Goal: Task Accomplishment & Management: Manage account settings

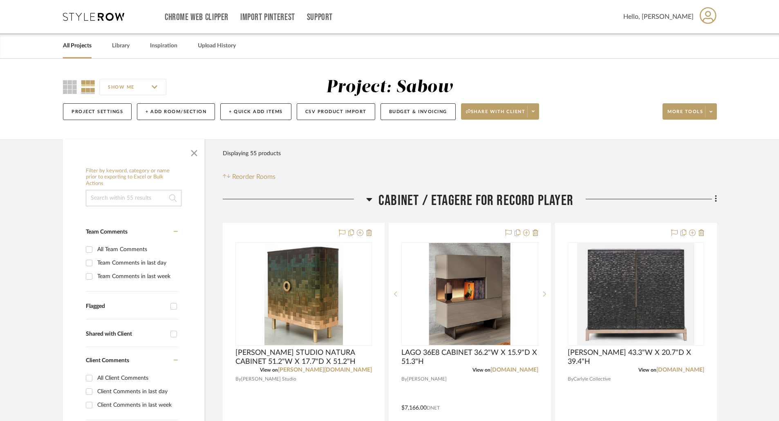
click at [373, 198] on h3 "CABINET / ETAGERE FOR RECORD PLAYER" at bounding box center [469, 201] width 207 height 18
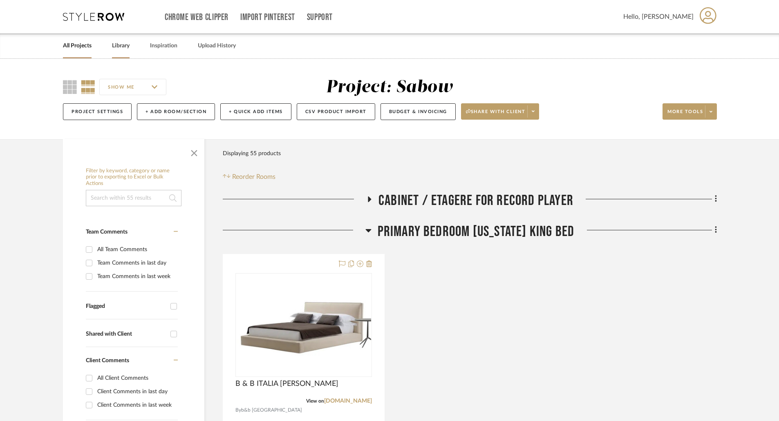
click at [122, 44] on link "Library" at bounding box center [121, 45] width 18 height 11
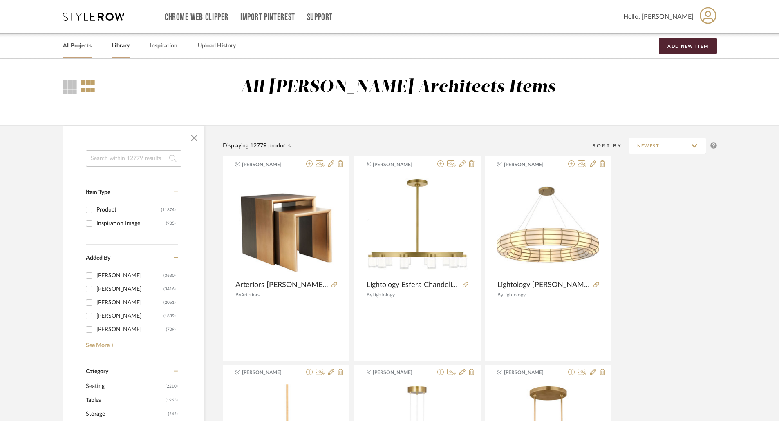
click at [72, 42] on link "All Projects" at bounding box center [77, 45] width 29 height 11
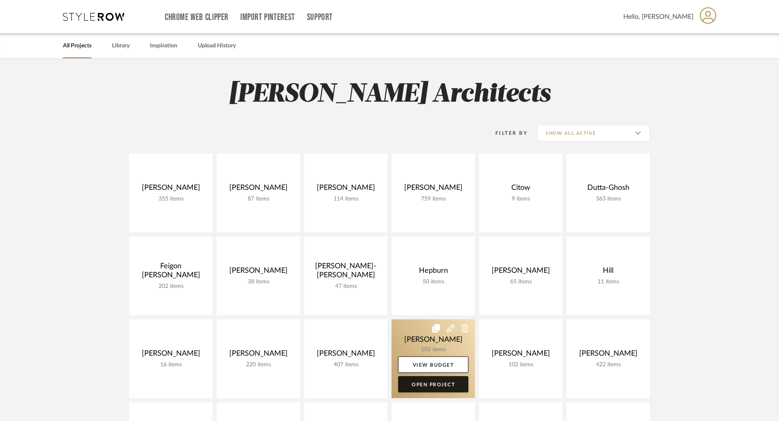
scroll to position [123, 0]
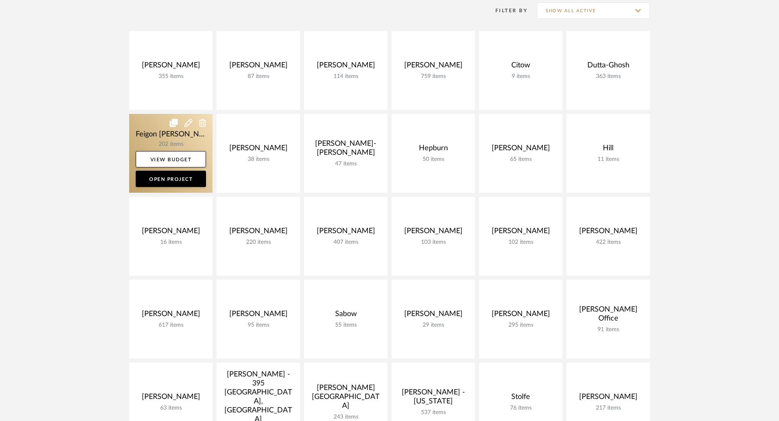
click at [178, 143] on link at bounding box center [170, 153] width 83 height 79
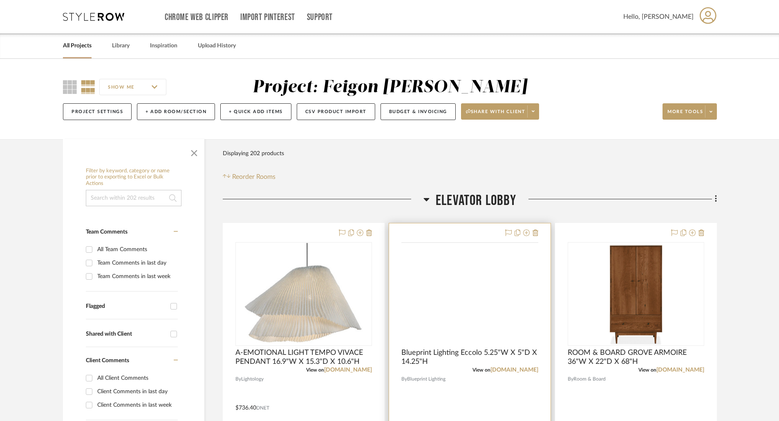
scroll to position [82, 0]
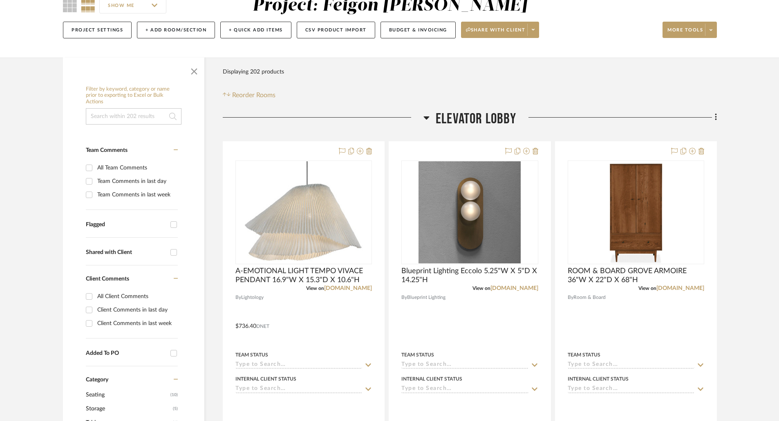
click at [426, 119] on icon at bounding box center [427, 117] width 6 height 3
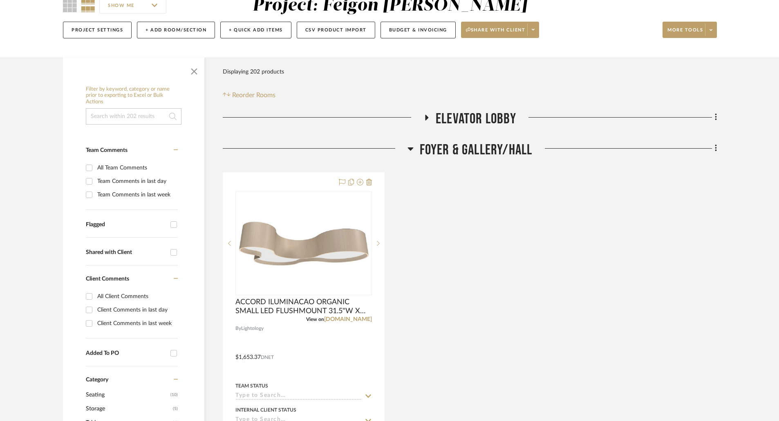
click at [426, 119] on icon at bounding box center [426, 118] width 3 height 6
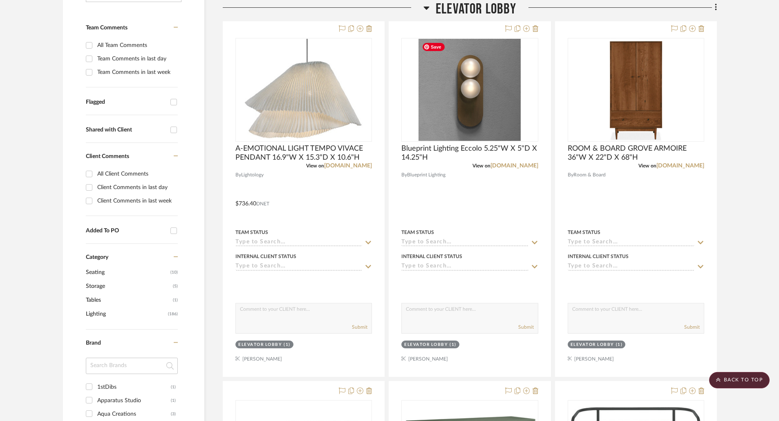
scroll to position [0, 0]
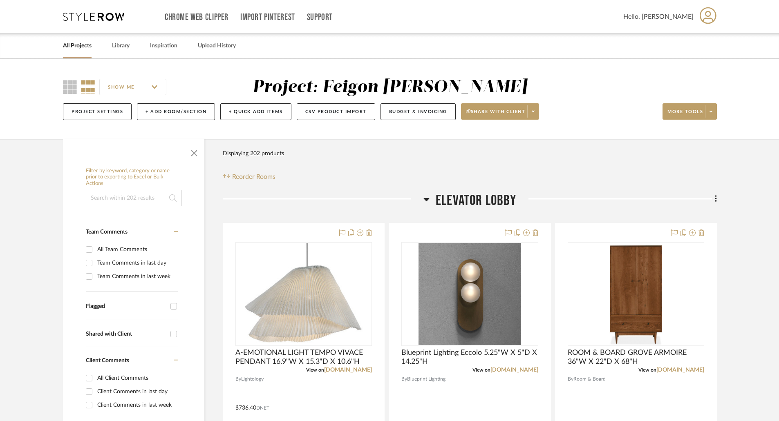
click at [84, 85] on icon at bounding box center [88, 87] width 14 height 14
click at [68, 92] on icon at bounding box center [70, 87] width 14 height 14
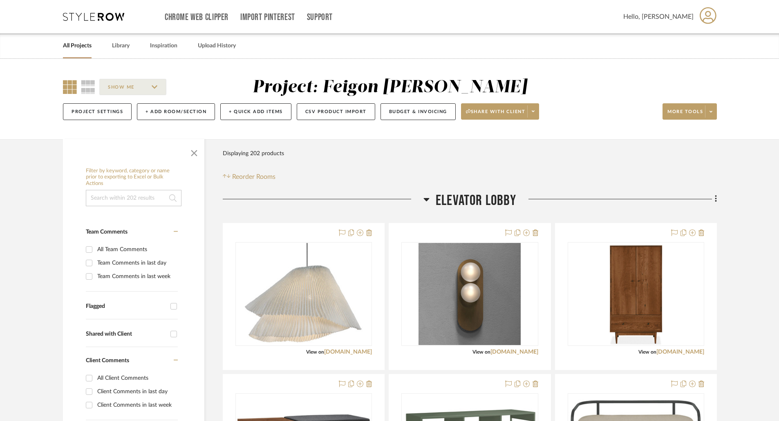
click at [596, 160] on div "Filter Products Displaying 202 products Reorder Rooms" at bounding box center [470, 163] width 494 height 36
click at [647, 162] on div "Filter Products Displaying 202 products Reorder Rooms" at bounding box center [470, 163] width 494 height 36
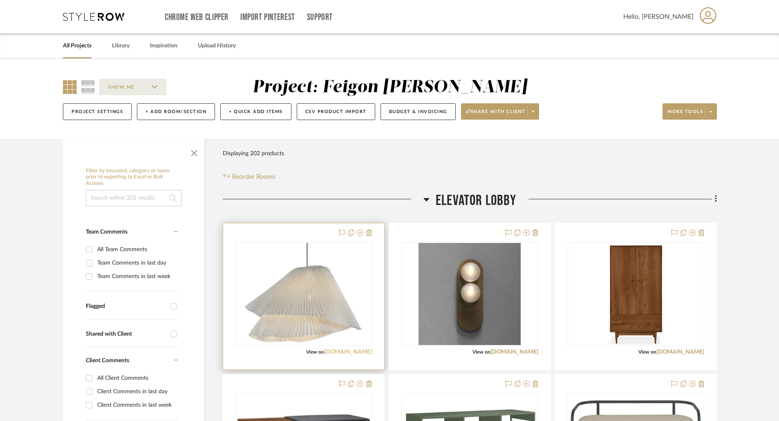
click at [353, 353] on link "[DOMAIN_NAME]" at bounding box center [348, 352] width 48 height 6
click at [342, 322] on img "0" at bounding box center [304, 294] width 118 height 102
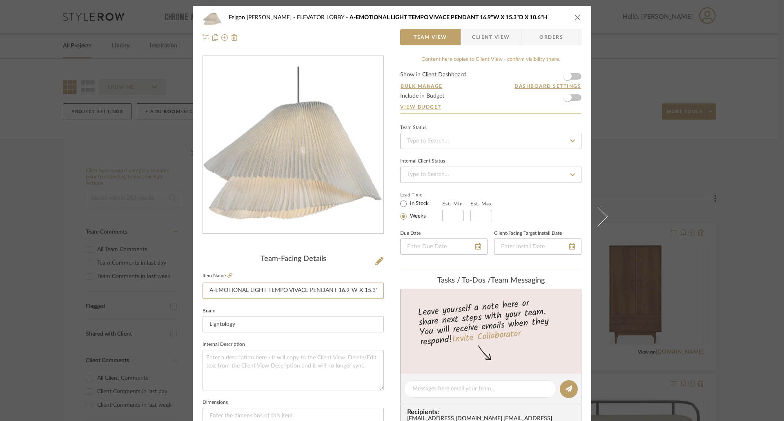
scroll to position [0, 30]
drag, startPoint x: 337, startPoint y: 291, endPoint x: 381, endPoint y: 290, distance: 44.5
click at [381, 290] on div "Feigon [PERSON_NAME] ELEVATOR LOBBY A-EMOTIONAL LIGHT TEMPO VIVACE PENDANT 16.9…" at bounding box center [392, 383] width 399 height 754
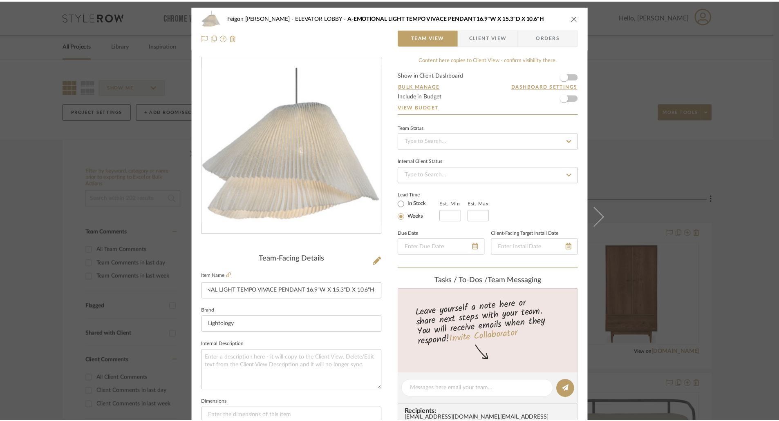
scroll to position [0, 0]
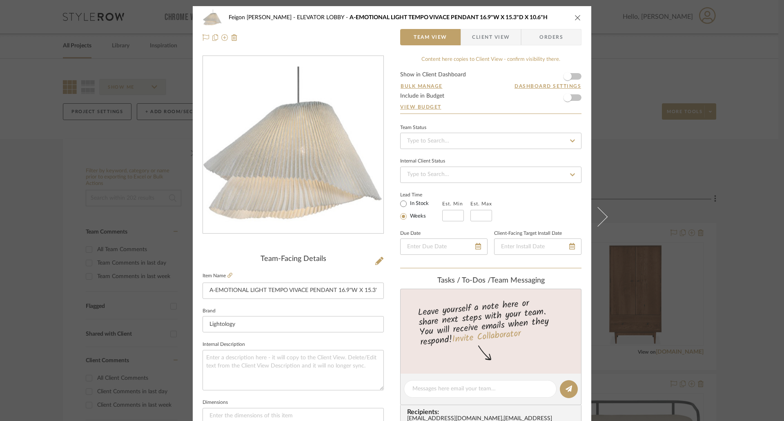
drag, startPoint x: 577, startPoint y: 20, endPoint x: 573, endPoint y: 18, distance: 4.8
click at [575, 19] on button "close" at bounding box center [577, 17] width 7 height 7
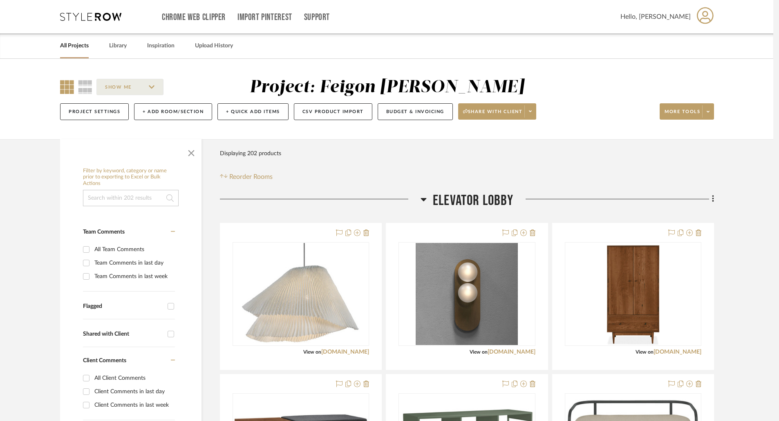
click at [573, 18] on div "Chrome Web Clipper Import Pinterest Support" at bounding box center [391, 16] width 458 height 33
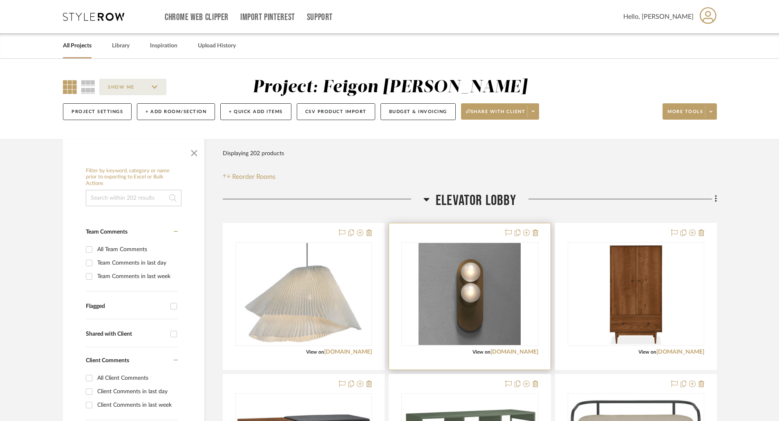
scroll to position [123, 0]
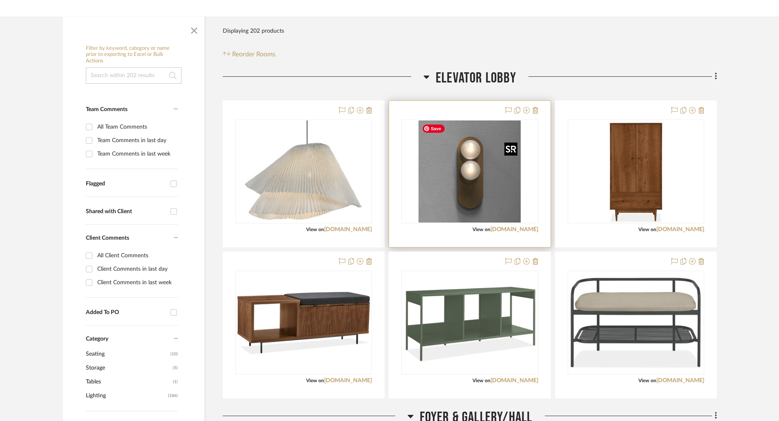
click at [482, 204] on img "0" at bounding box center [469, 172] width 102 height 102
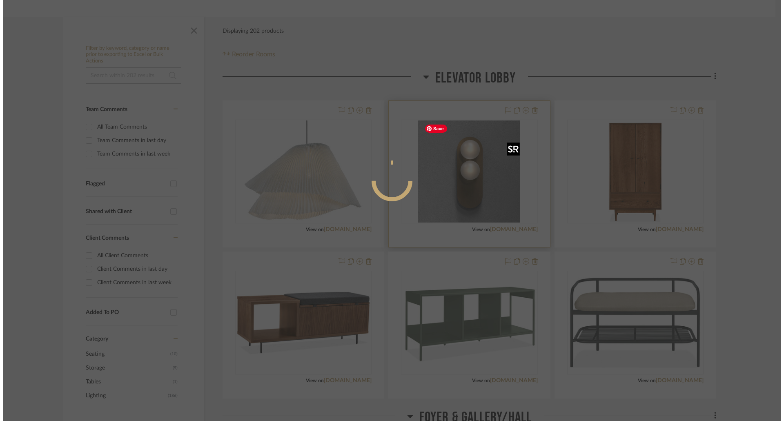
scroll to position [0, 0]
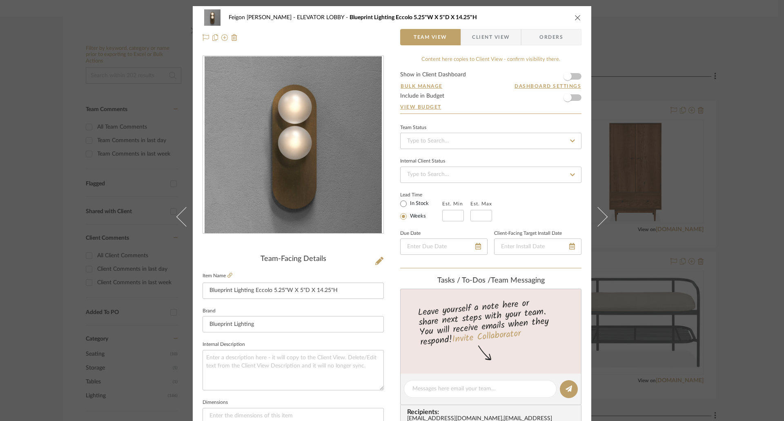
click at [577, 17] on icon "close" at bounding box center [578, 17] width 7 height 7
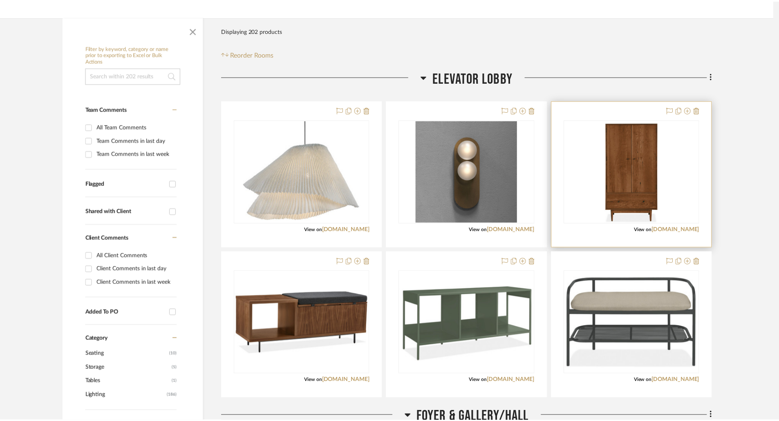
scroll to position [123, 0]
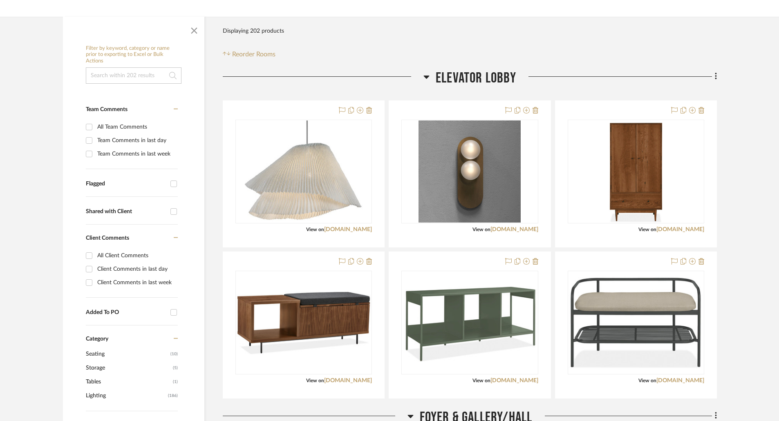
click at [427, 79] on icon at bounding box center [426, 77] width 6 height 10
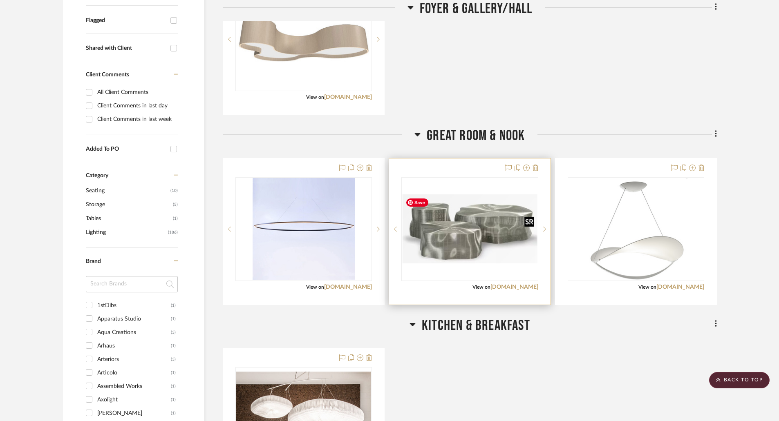
scroll to position [449, 0]
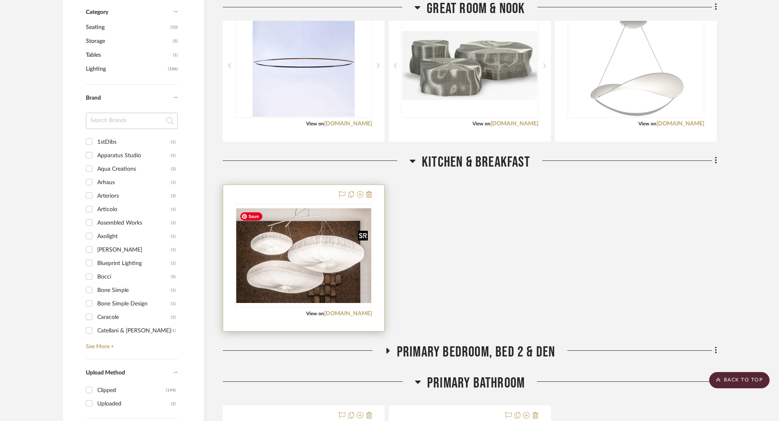
click at [354, 286] on img "0" at bounding box center [303, 255] width 135 height 95
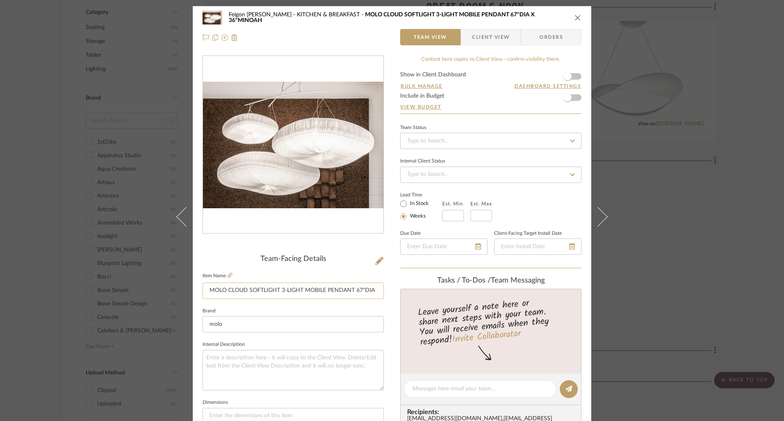
scroll to position [0, 36]
drag, startPoint x: 332, startPoint y: 292, endPoint x: 375, endPoint y: 290, distance: 42.9
click at [375, 290] on input "MOLO CLOUD SOFTLIGHT 3-LIGHT MOBILE PENDANT 67"DIA X 36"MINOAH" at bounding box center [293, 291] width 181 height 16
drag, startPoint x: 300, startPoint y: 290, endPoint x: 370, endPoint y: 288, distance: 70.7
click at [370, 288] on input "MOLO CLOUD SOFTLIGHT 3-LIGHT MOBILE PENDANT 67"DIA X 36"MINOAH" at bounding box center [293, 291] width 181 height 16
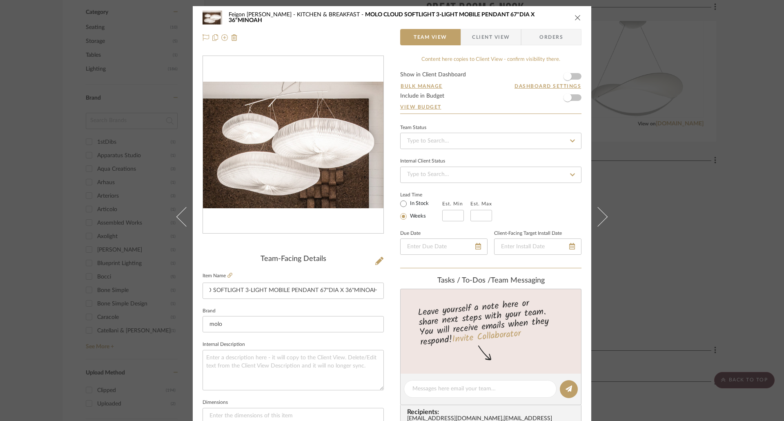
scroll to position [0, 0]
click at [742, 67] on div "Feigon [PERSON_NAME] KITCHEN & BREAKFAST MOLO CLOUD SOFTLIGHT 3-LIGHT MOBILE PE…" at bounding box center [392, 210] width 784 height 421
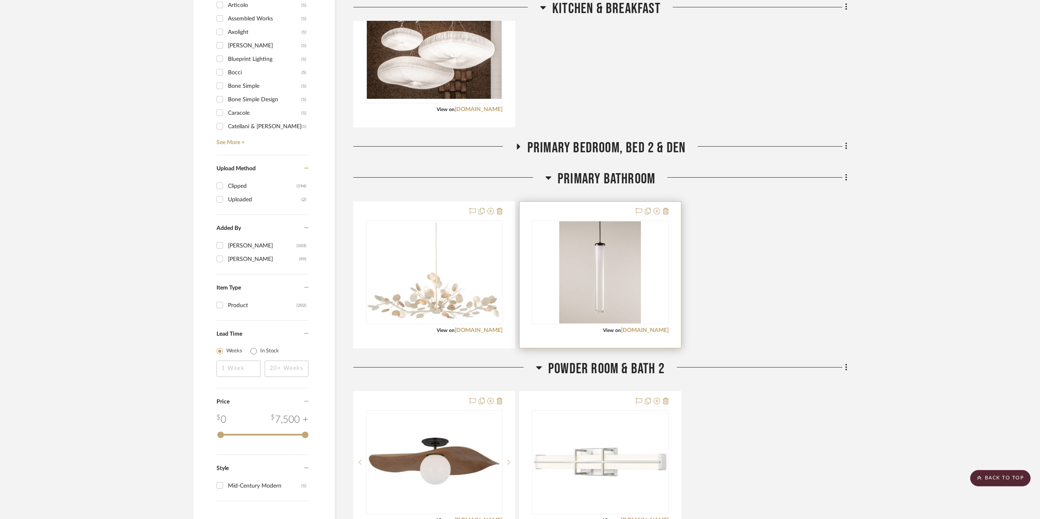
scroll to position [694, 0]
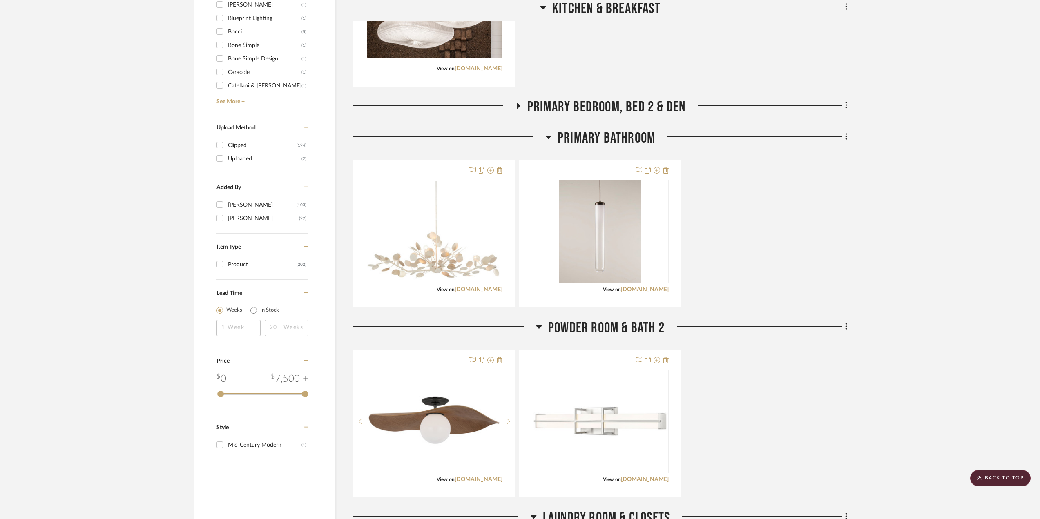
click at [514, 106] on icon at bounding box center [518, 106] width 10 height 6
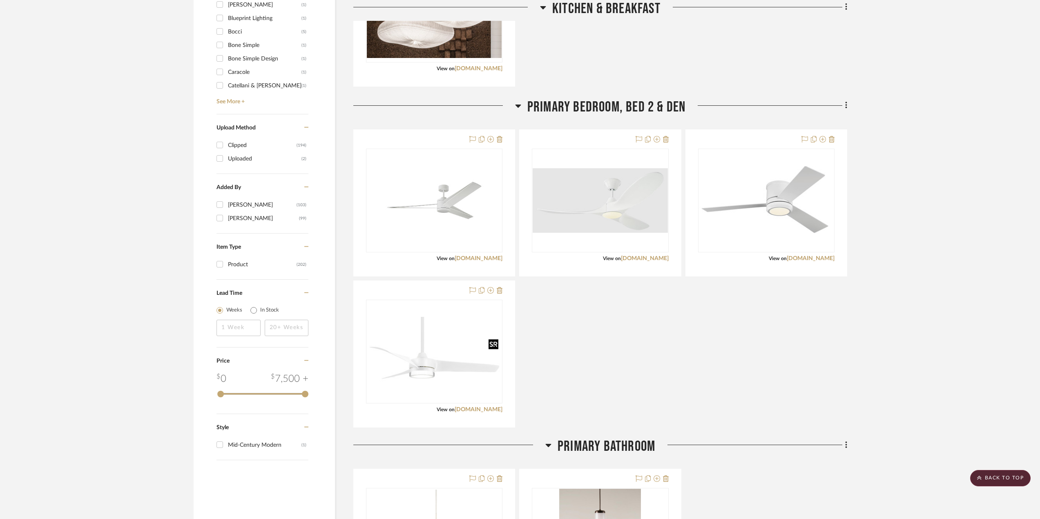
click at [491, 348] on div at bounding box center [494, 344] width 10 height 10
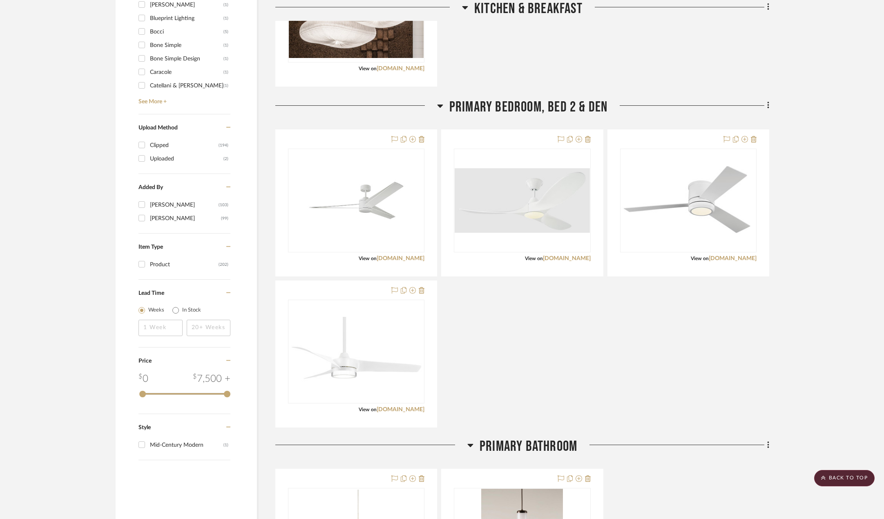
click at [743, 340] on div "Visual Comfort [PERSON_NAME] 60"LED Ceiling Fan #3AMR60RZWD 60"Dia View on [DOM…" at bounding box center [522, 278] width 494 height 298
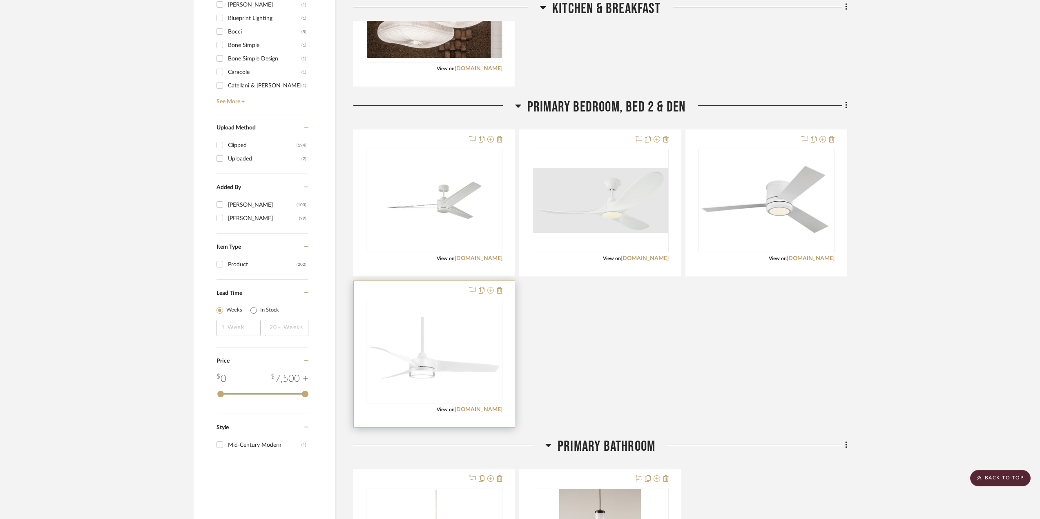
click at [492, 293] on icon at bounding box center [490, 290] width 7 height 7
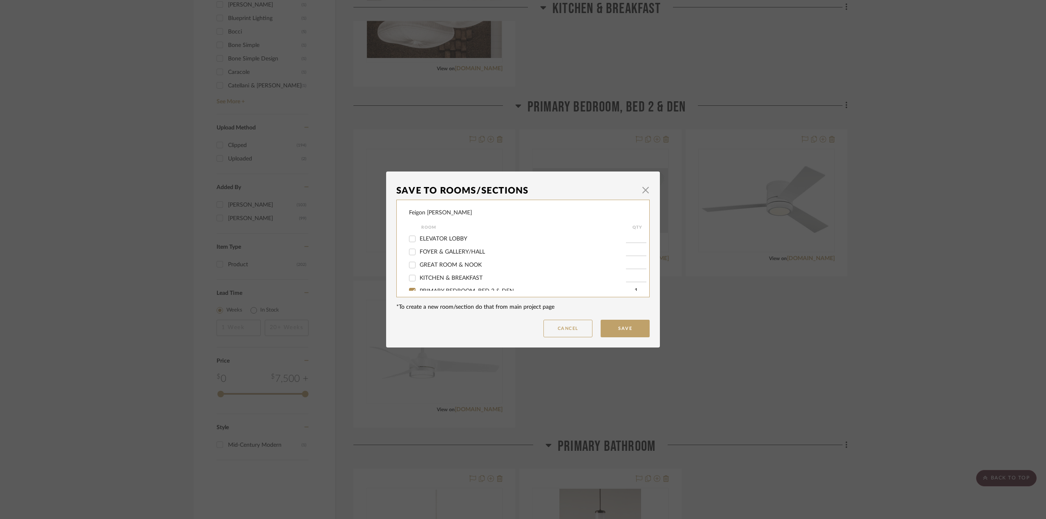
scroll to position [41, 0]
click at [451, 254] on div "PRIMARY BEDROOM, BED 2 & DEN" at bounding box center [517, 250] width 217 height 13
click at [568, 330] on button "Cancel" at bounding box center [567, 329] width 49 height 18
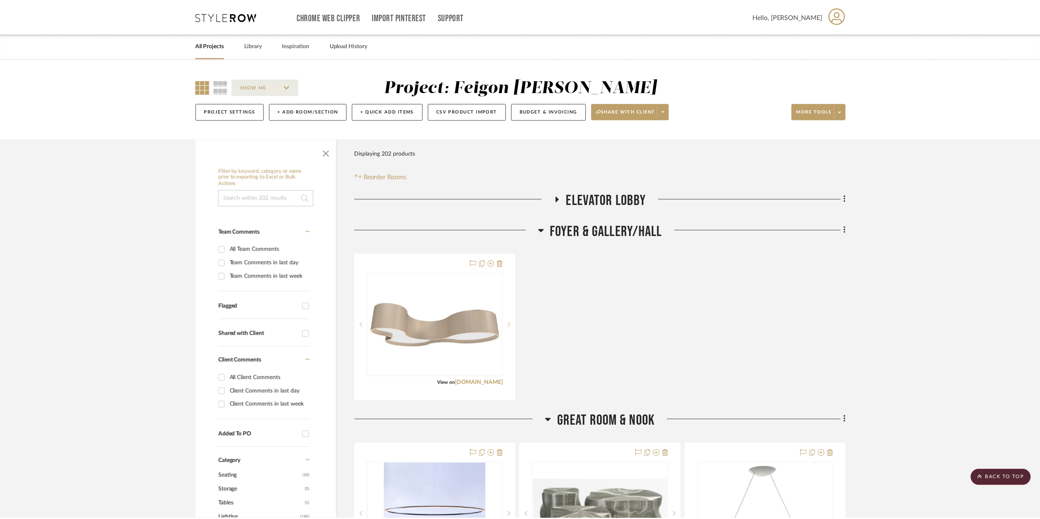
scroll to position [694, 0]
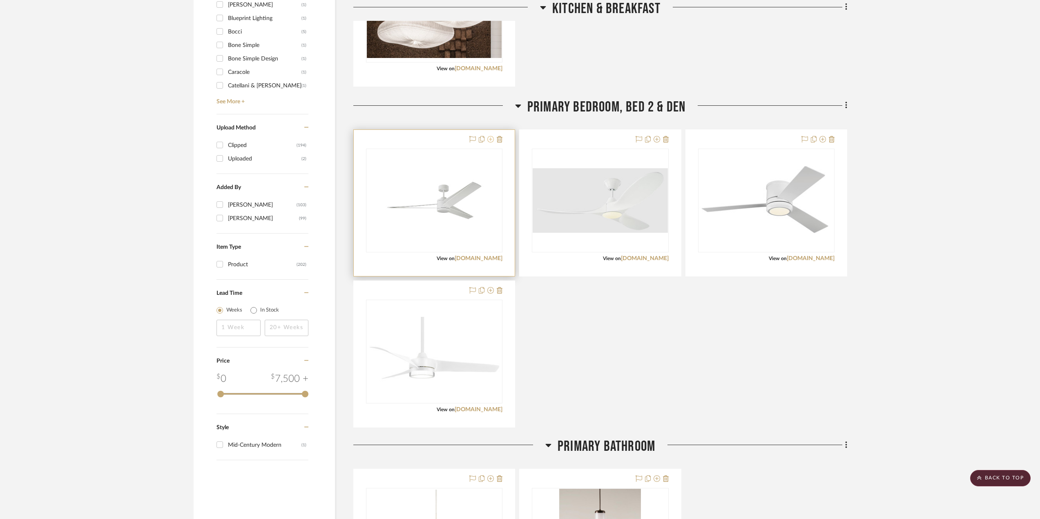
click at [491, 140] on icon at bounding box center [490, 139] width 7 height 7
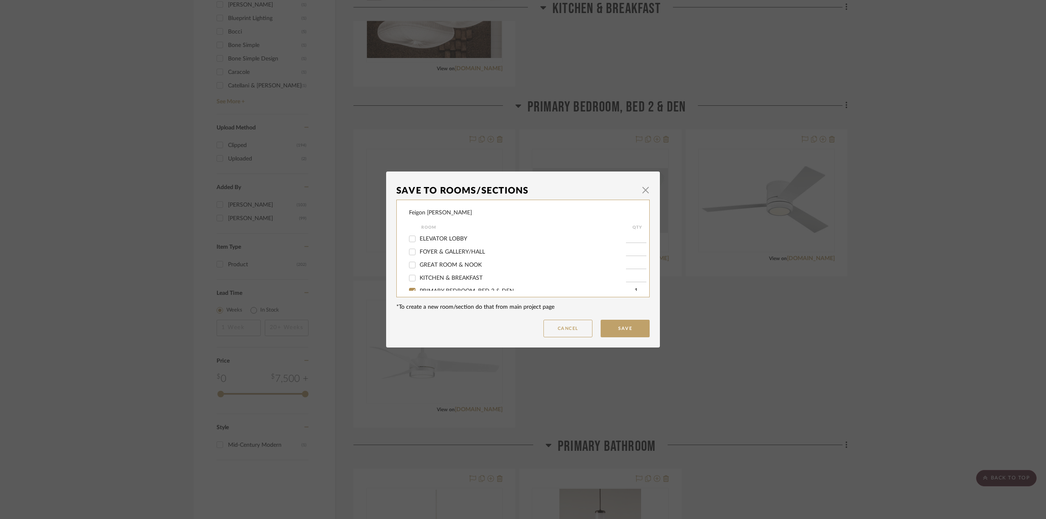
scroll to position [41, 0]
click at [434, 252] on span "PRIMARY BEDROOM, BED 2 & DEN" at bounding box center [467, 251] width 94 height 6
click at [419, 252] on input "PRIMARY BEDROOM, BED 2 & DEN" at bounding box center [412, 250] width 13 height 13
checkbox input "false"
click at [626, 328] on button "Save" at bounding box center [624, 329] width 49 height 18
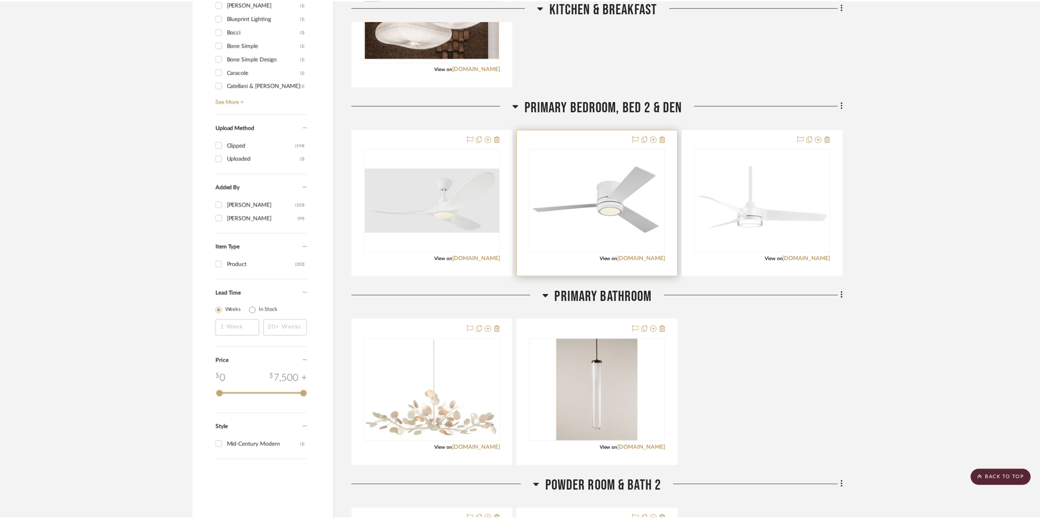
scroll to position [694, 0]
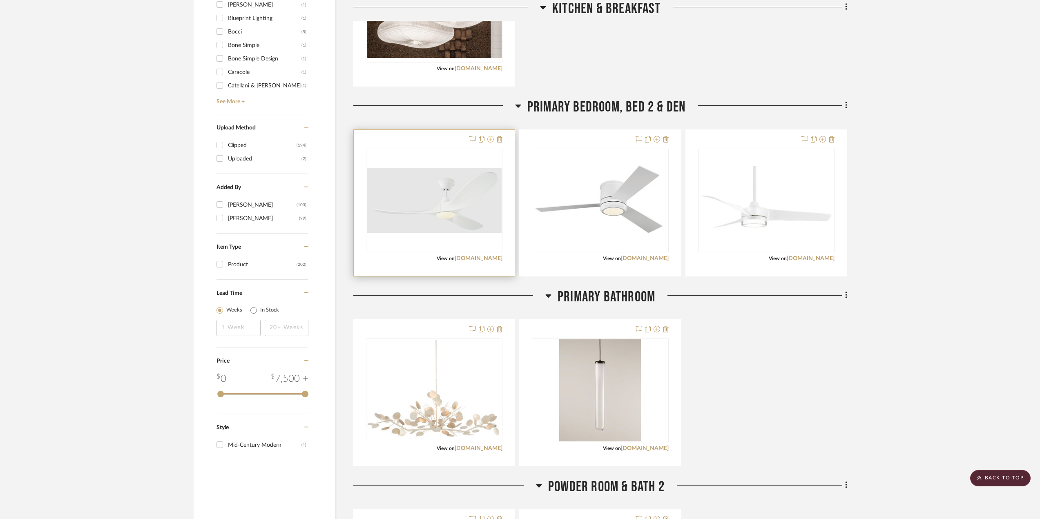
click at [489, 141] on icon at bounding box center [490, 139] width 7 height 7
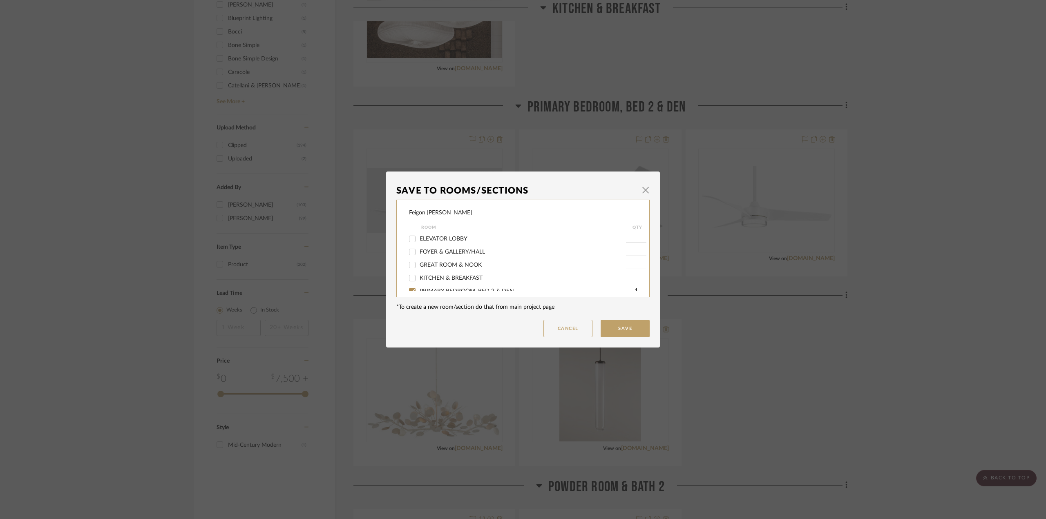
scroll to position [41, 0]
click at [450, 250] on span "PRIMARY BEDROOM, BED 2 & DEN" at bounding box center [467, 251] width 94 height 6
click at [419, 250] on input "PRIMARY BEDROOM, BED 2 & DEN" at bounding box center [412, 250] width 13 height 13
checkbox input "false"
click at [636, 324] on button "Save" at bounding box center [624, 329] width 49 height 18
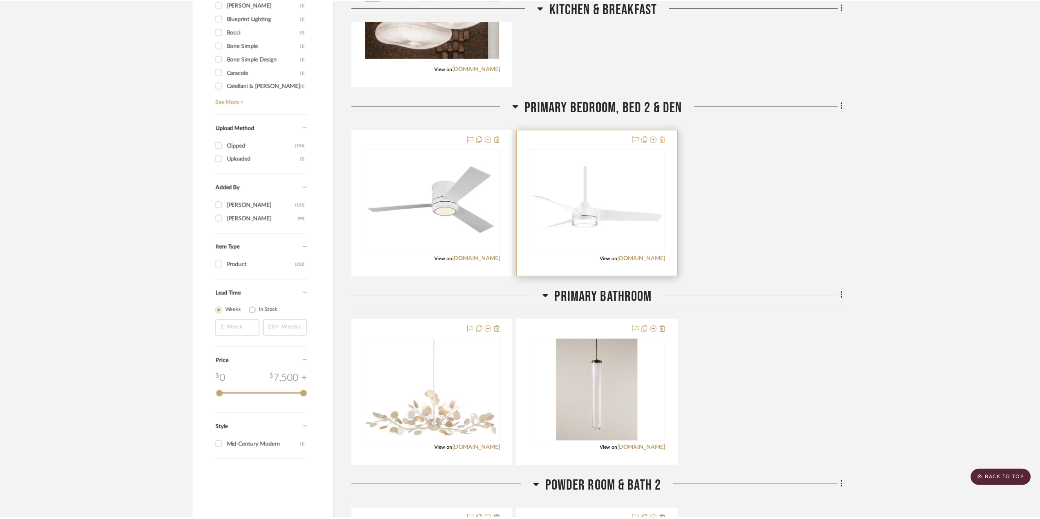
scroll to position [694, 0]
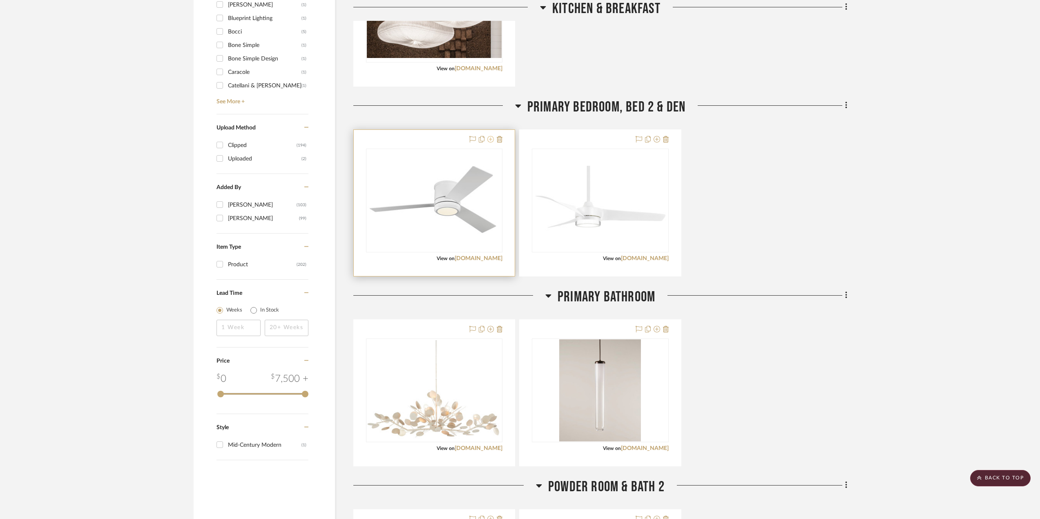
click at [488, 140] on icon at bounding box center [490, 139] width 7 height 7
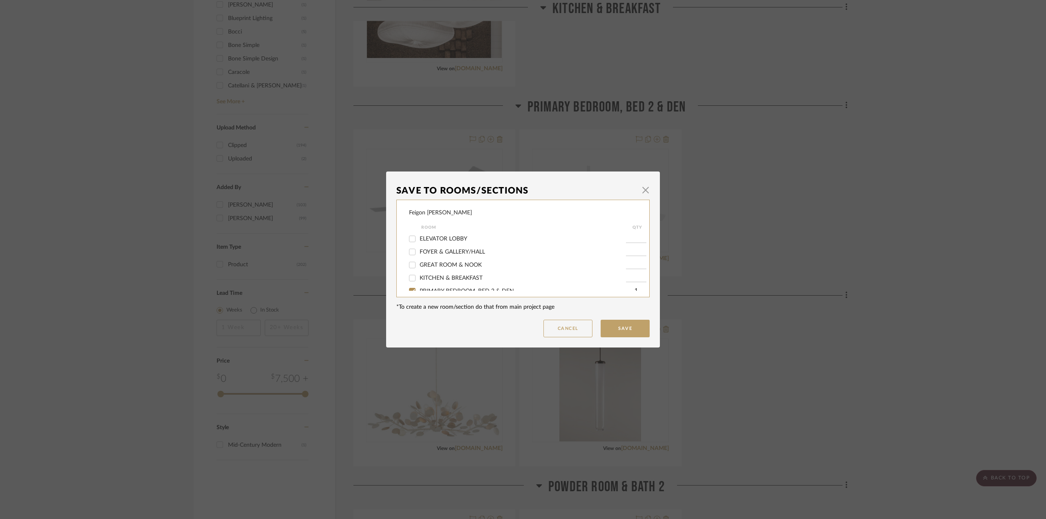
scroll to position [41, 0]
click at [457, 249] on span "PRIMARY BEDROOM, BED 2 & DEN" at bounding box center [467, 251] width 94 height 6
click at [419, 249] on input "PRIMARY BEDROOM, BED 2 & DEN" at bounding box center [412, 250] width 13 height 13
checkbox input "false"
click at [612, 324] on button "Save" at bounding box center [624, 329] width 49 height 18
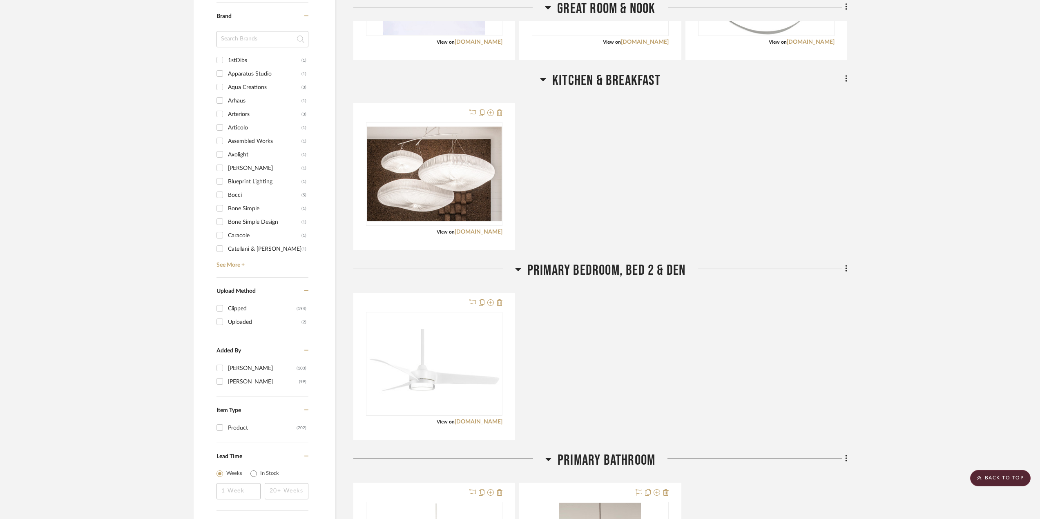
scroll to position [368, 0]
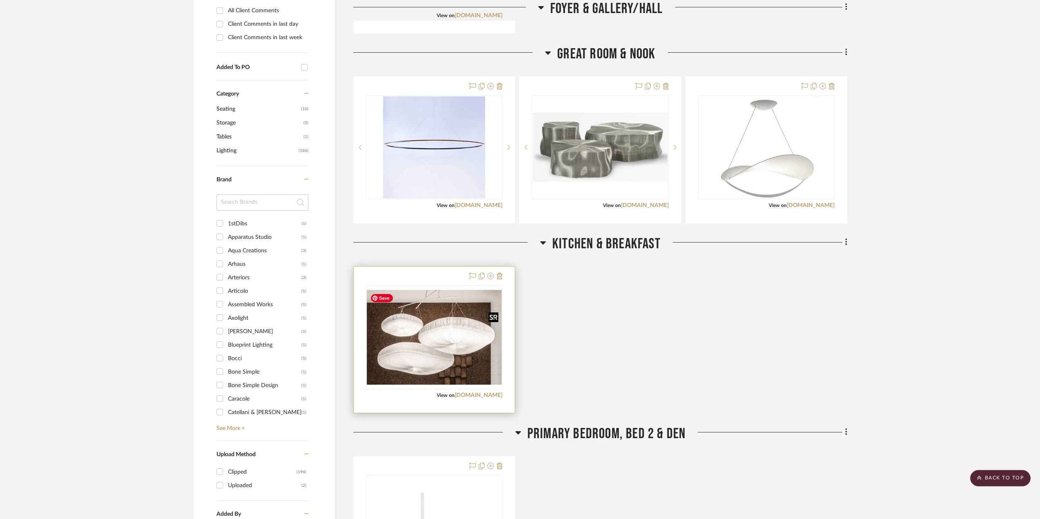
click at [473, 348] on img "0" at bounding box center [434, 337] width 135 height 95
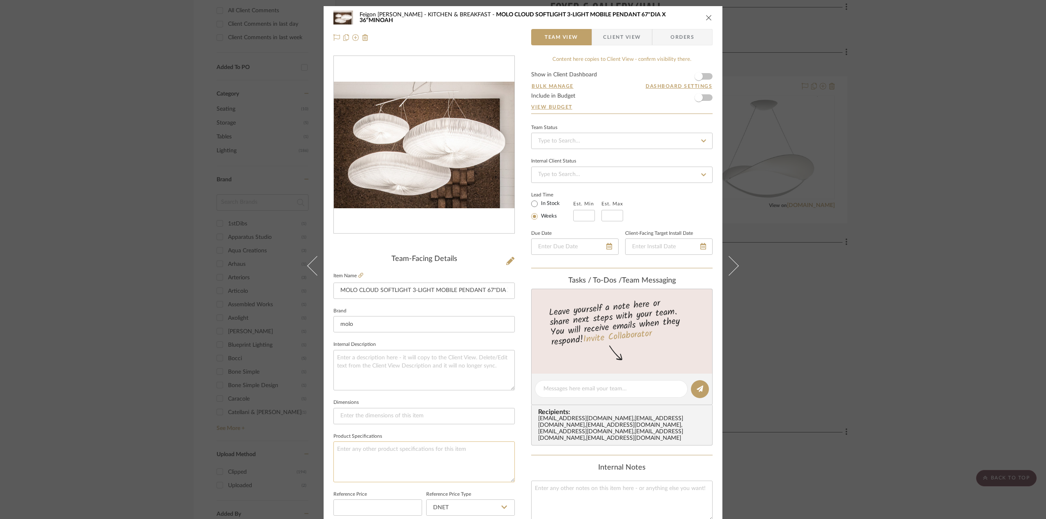
scroll to position [163, 0]
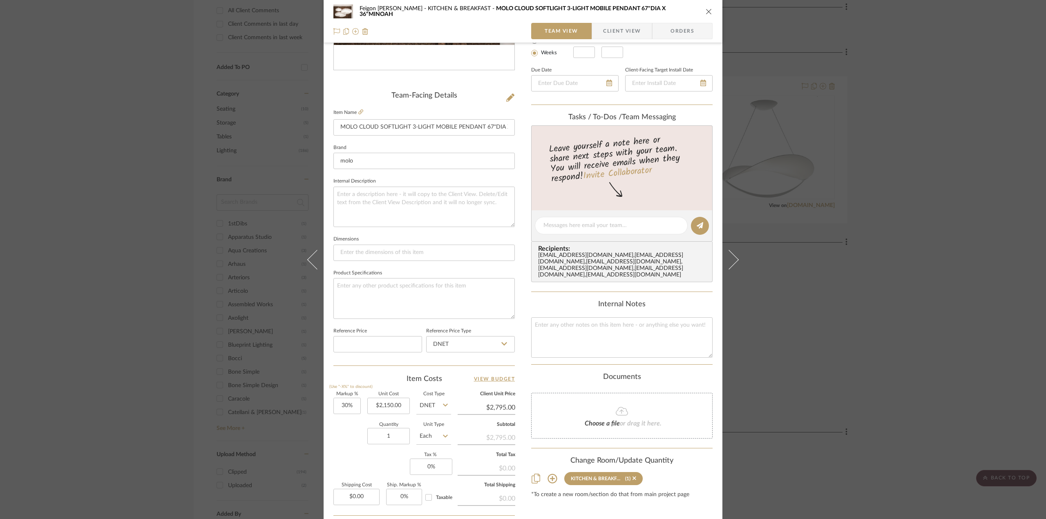
click at [705, 9] on icon "close" at bounding box center [708, 11] width 7 height 7
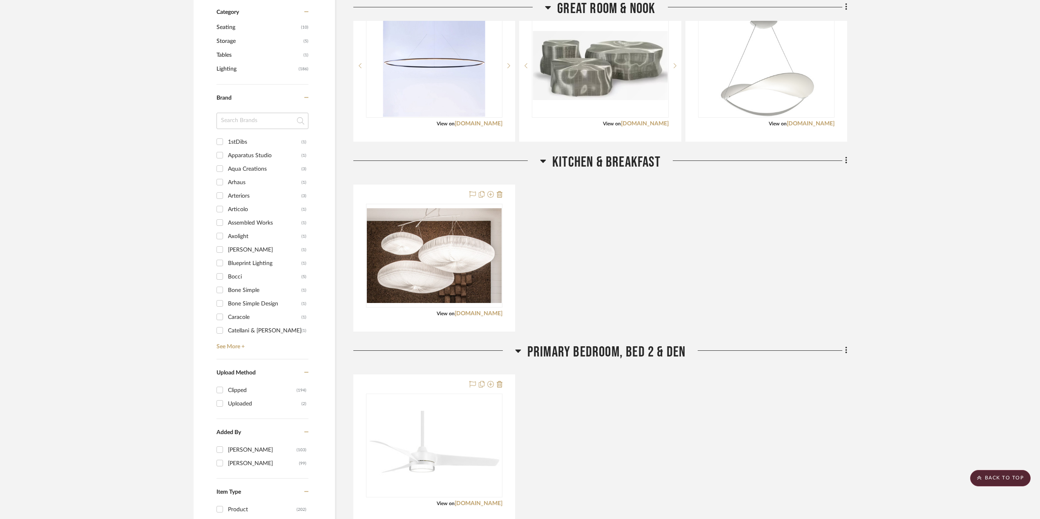
scroll to position [490, 0]
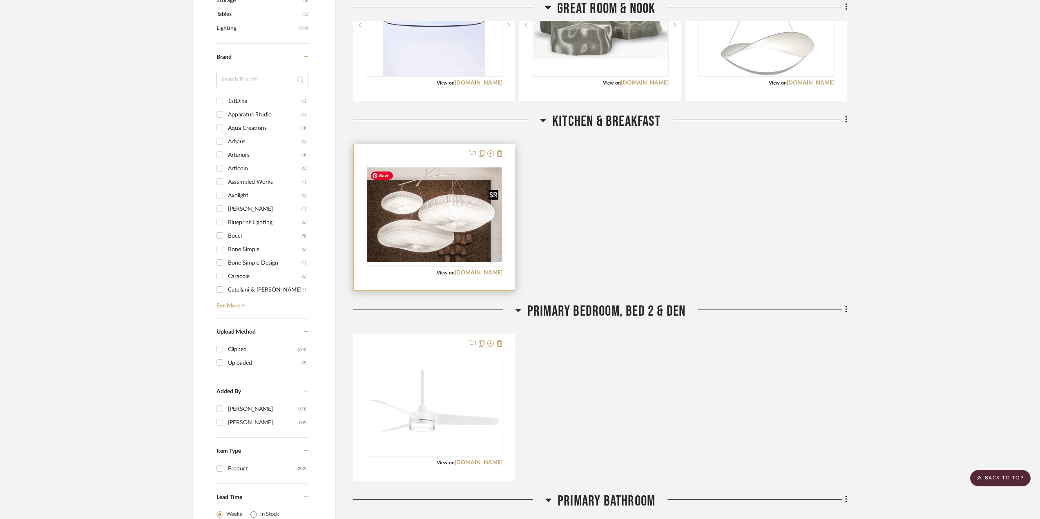
click at [472, 212] on img "0" at bounding box center [434, 214] width 135 height 95
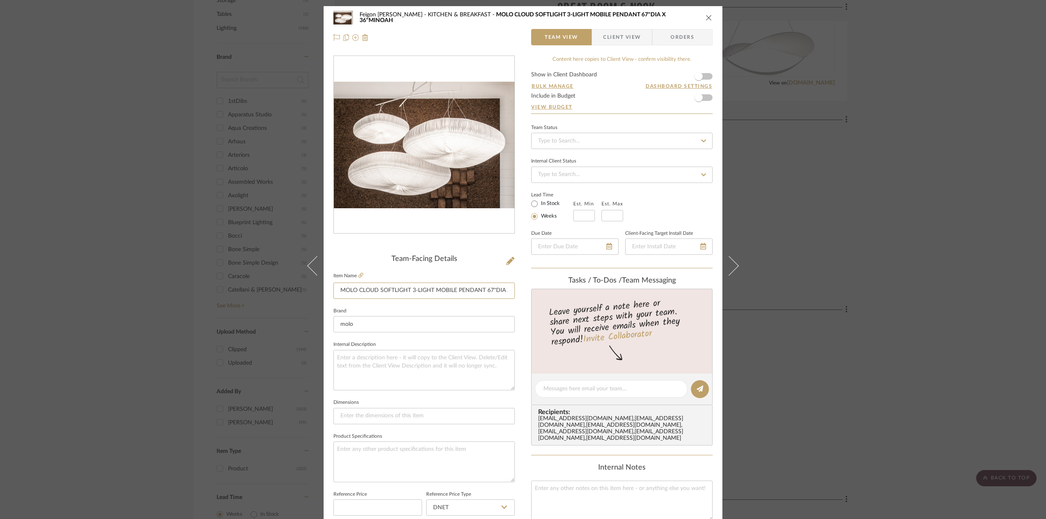
scroll to position [0, 36]
drag, startPoint x: 335, startPoint y: 288, endPoint x: 539, endPoint y: 290, distance: 204.3
click at [539, 290] on div "Feigon [PERSON_NAME] KITCHEN & BREAKFAST MOLO CLOUD SOFTLIGHT 3-LIGHT MOBILE PE…" at bounding box center [523, 383] width 399 height 754
click at [710, 17] on div "Feigon [PERSON_NAME] KITCHEN & BREAKFAST MOLO CLOUD SOFTLIGHT 3-LIGHT MOBILE PE…" at bounding box center [523, 27] width 399 height 43
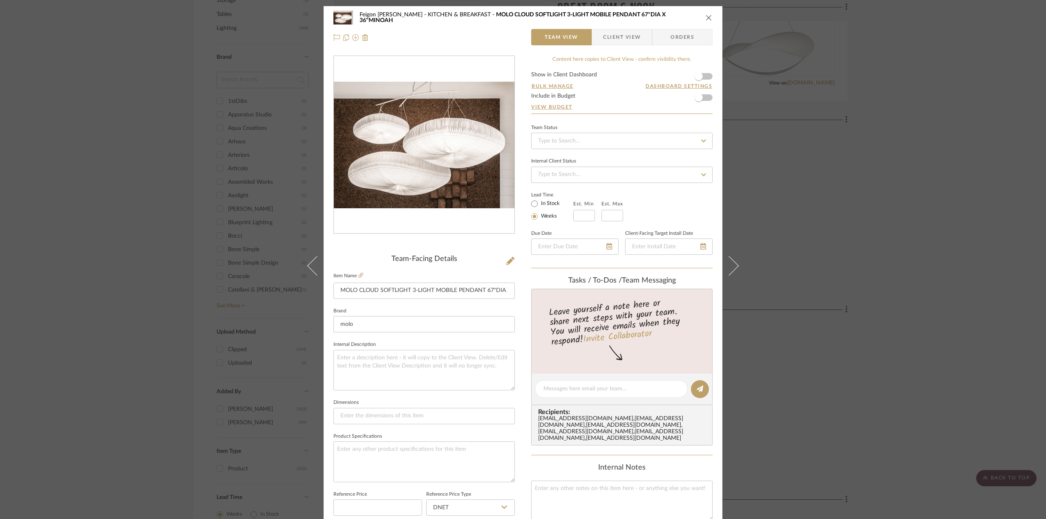
click at [705, 16] on icon "close" at bounding box center [708, 17] width 7 height 7
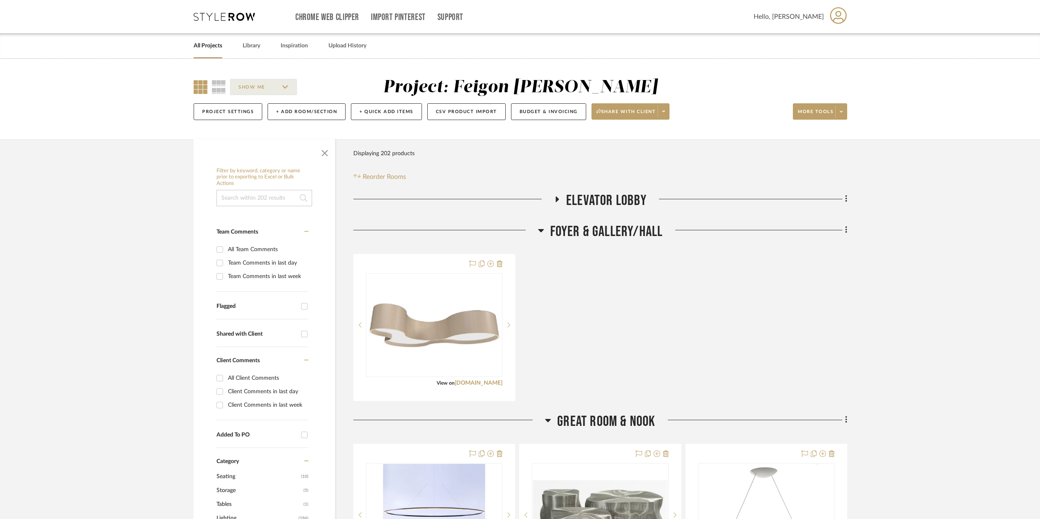
click at [540, 231] on icon at bounding box center [541, 230] width 6 height 3
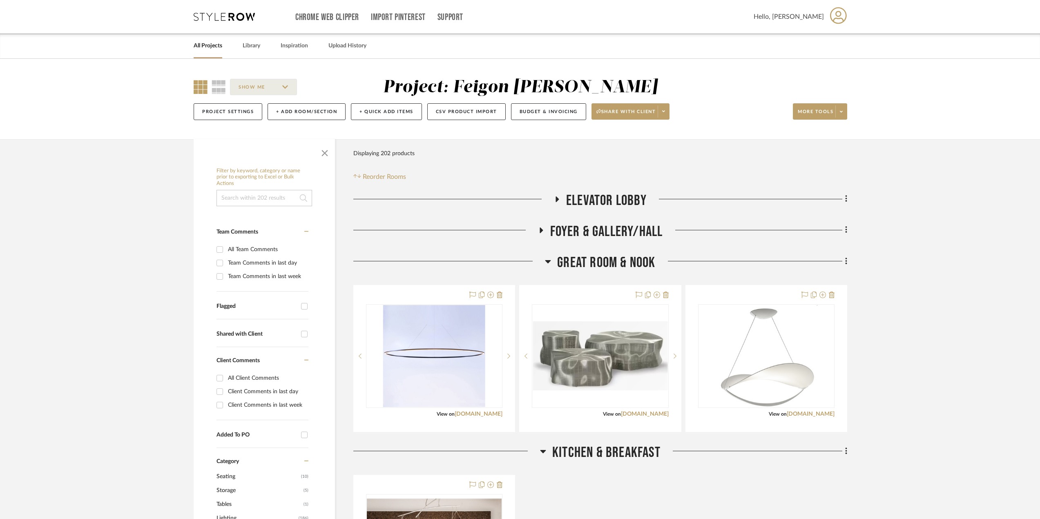
click at [558, 197] on icon at bounding box center [557, 199] width 10 height 6
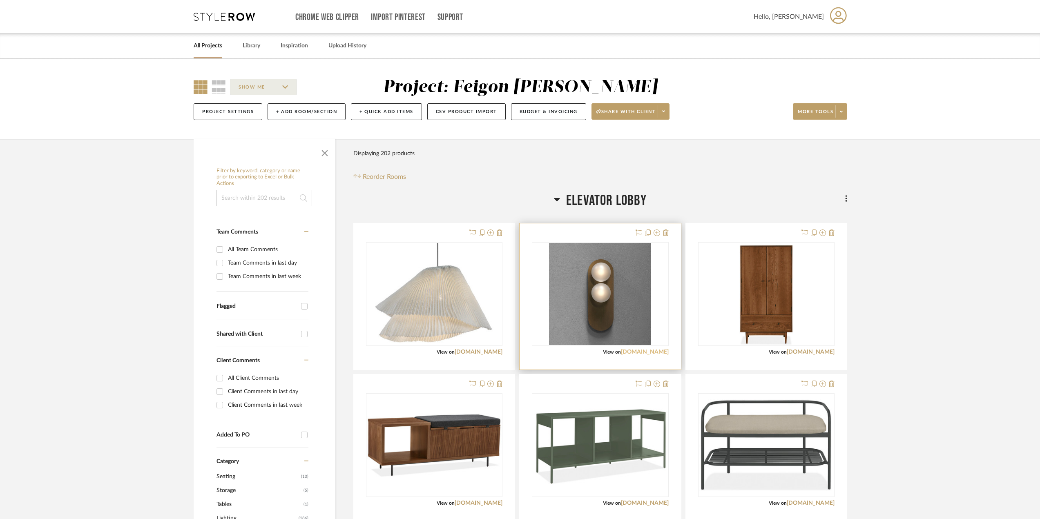
click at [638, 350] on link "[DOMAIN_NAME]" at bounding box center [645, 352] width 48 height 6
click at [558, 196] on icon at bounding box center [557, 199] width 6 height 10
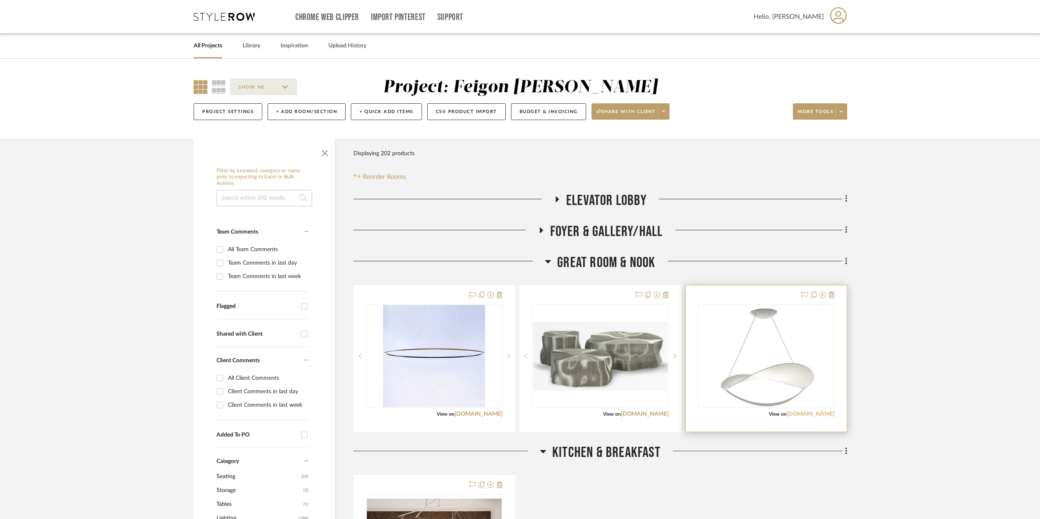
click at [778, 415] on link "[DOMAIN_NAME]" at bounding box center [811, 414] width 48 height 6
click at [778, 405] on img "0" at bounding box center [766, 356] width 103 height 102
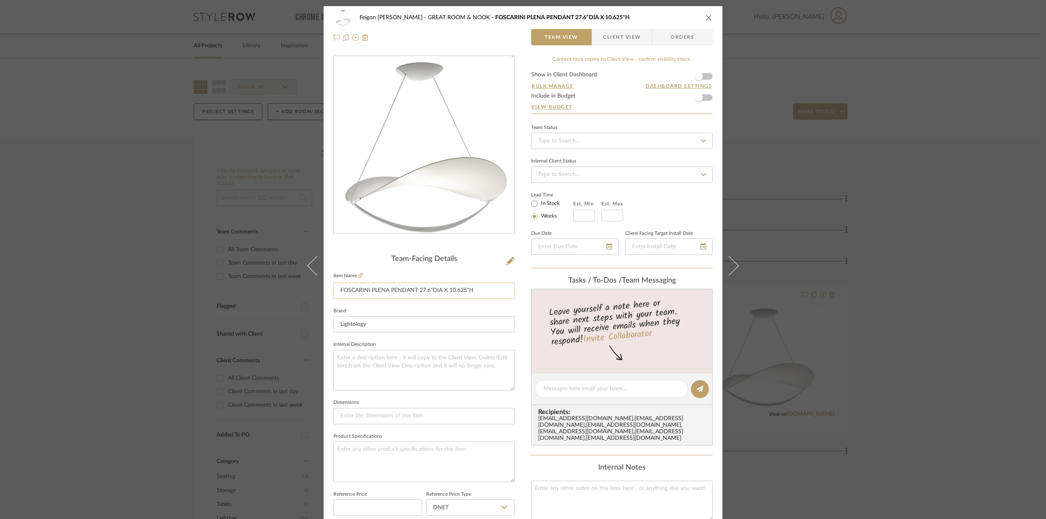
drag, startPoint x: 420, startPoint y: 290, endPoint x: 475, endPoint y: 290, distance: 55.1
click at [475, 290] on input "FOSCARINI PLENA PENDANT 27.6"DIA X 10.625"H" at bounding box center [423, 291] width 181 height 16
click at [705, 16] on icon "close" at bounding box center [708, 17] width 7 height 7
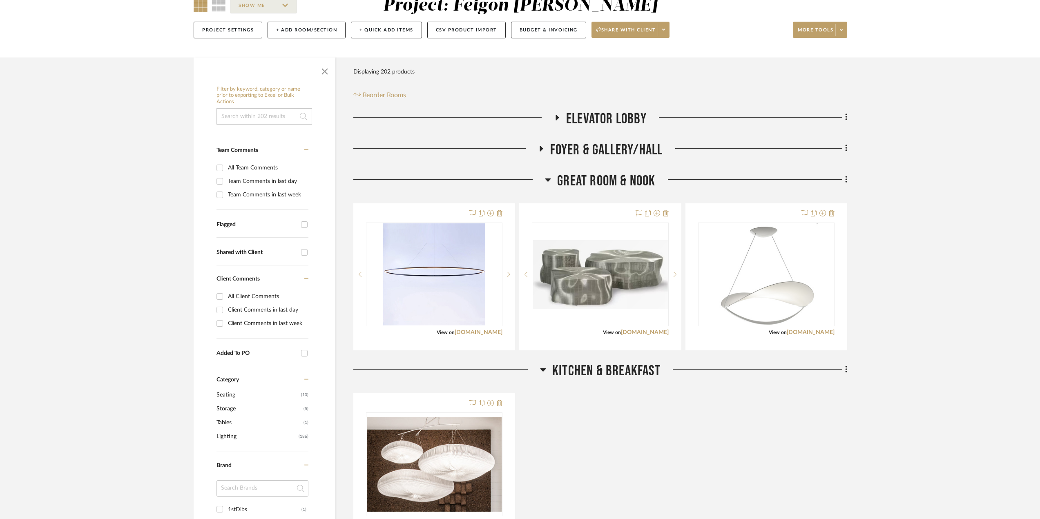
scroll to position [123, 0]
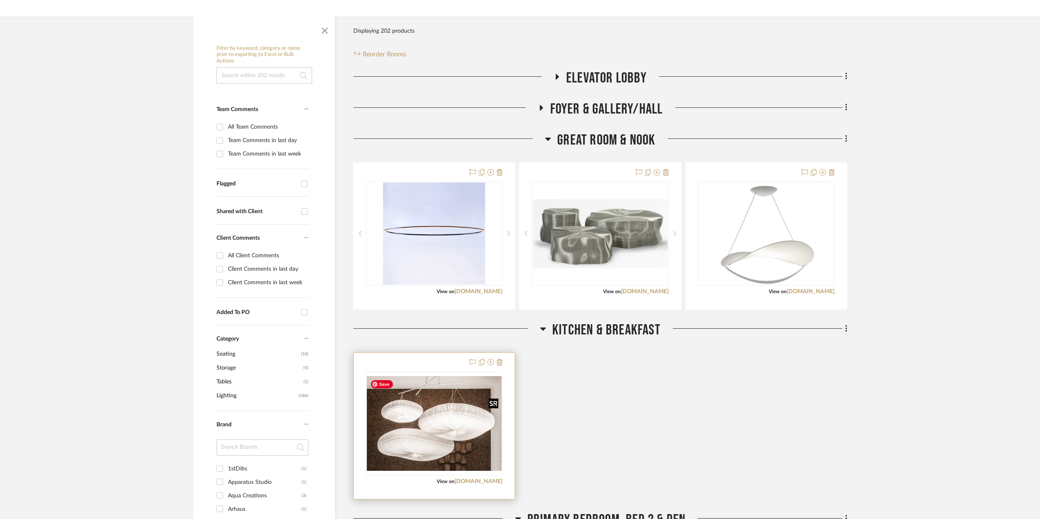
click at [490, 421] on img "0" at bounding box center [434, 423] width 135 height 95
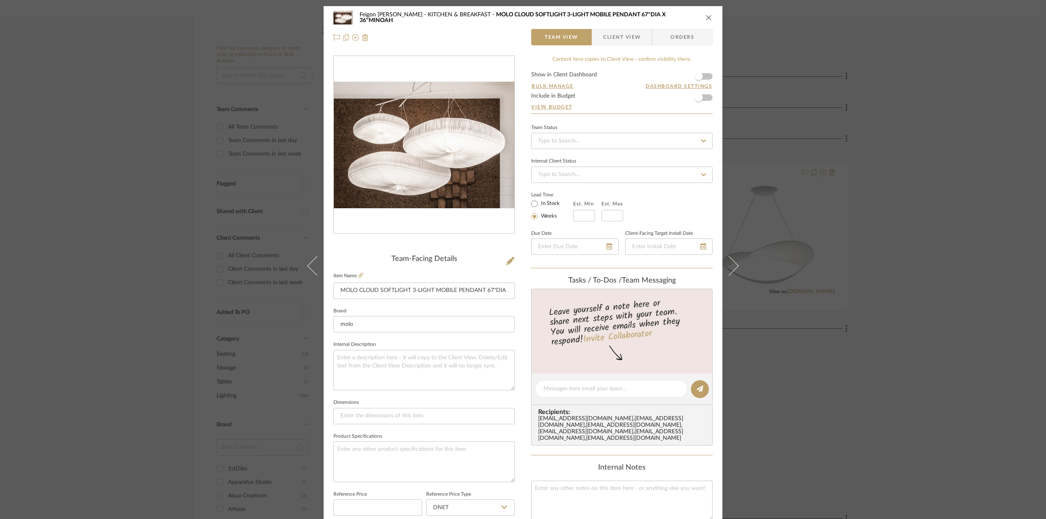
click at [705, 19] on button "close" at bounding box center [708, 17] width 7 height 7
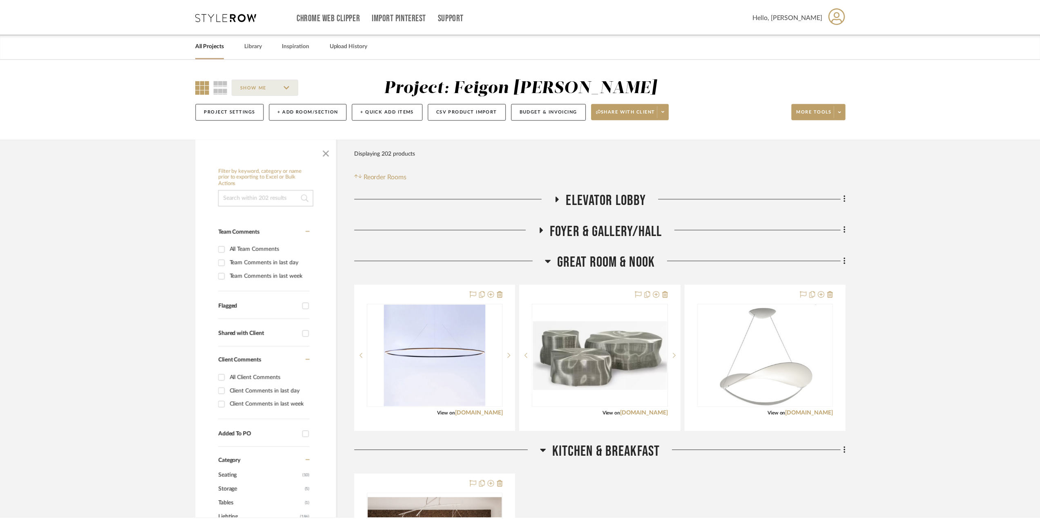
scroll to position [123, 0]
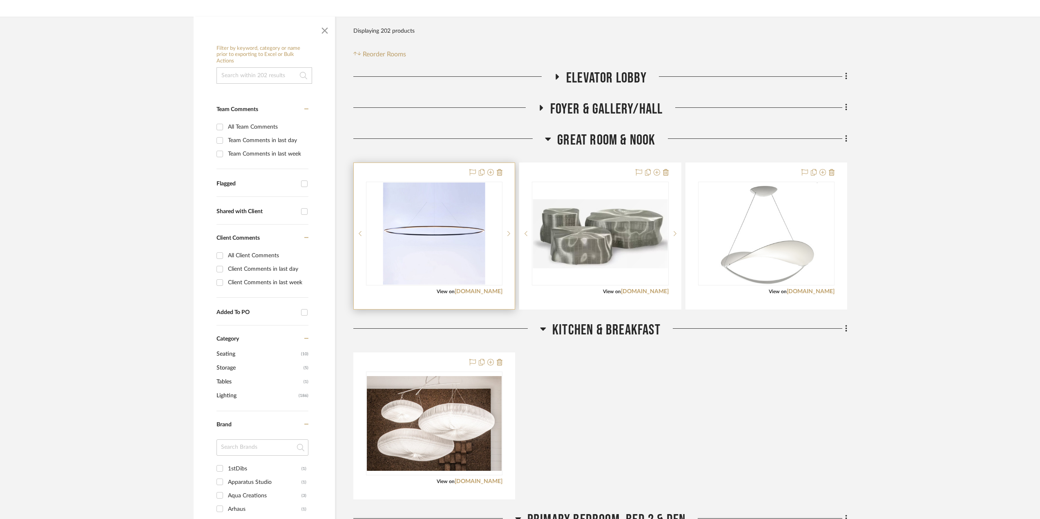
click at [489, 288] on div "View on [DOMAIN_NAME]" at bounding box center [434, 291] width 136 height 7
click at [491, 290] on link "[DOMAIN_NAME]" at bounding box center [479, 292] width 48 height 6
click at [448, 259] on img "0" at bounding box center [434, 234] width 102 height 102
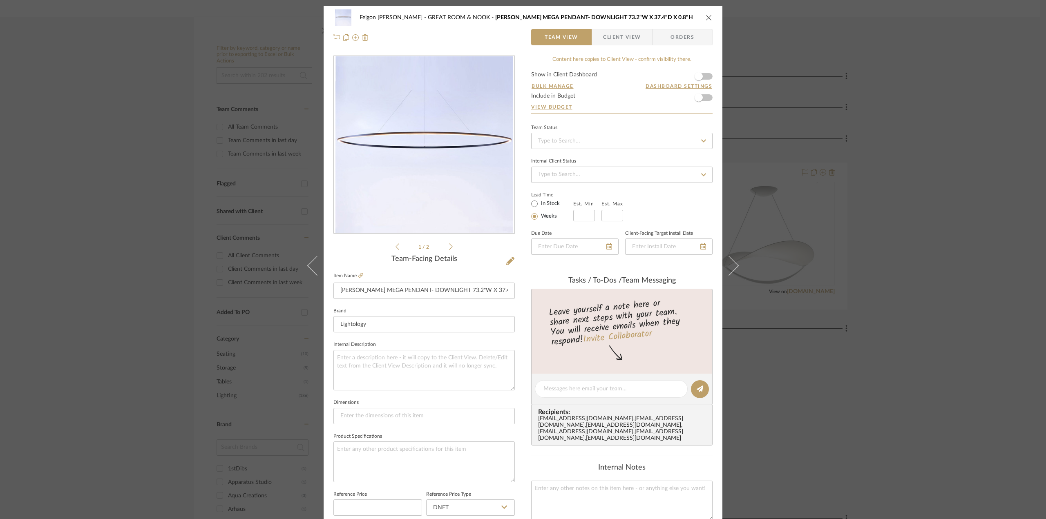
scroll to position [163, 0]
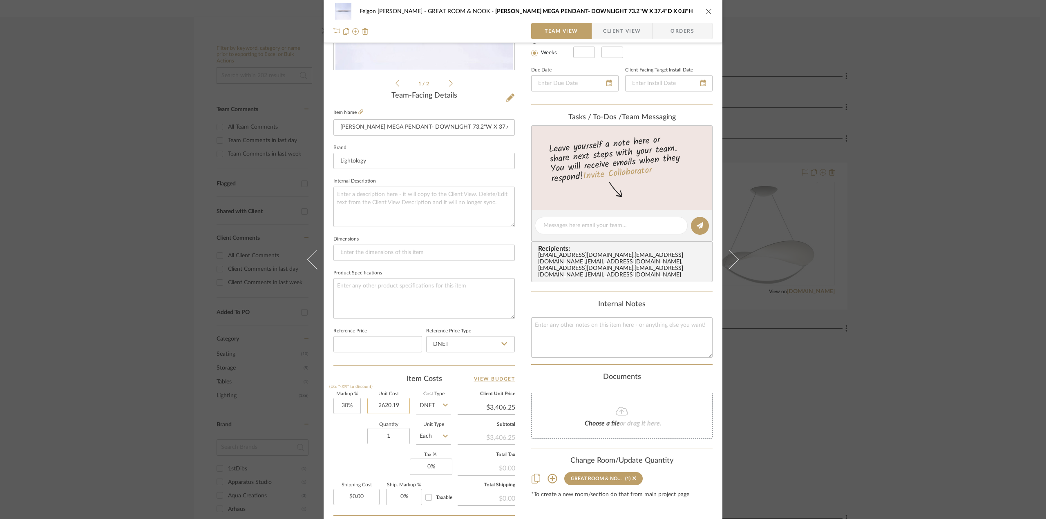
click at [398, 405] on input "2620.19" at bounding box center [388, 406] width 42 height 16
drag, startPoint x: 398, startPoint y: 405, endPoint x: 370, endPoint y: 403, distance: 27.9
click at [370, 403] on input "2620.19" at bounding box center [388, 406] width 42 height 16
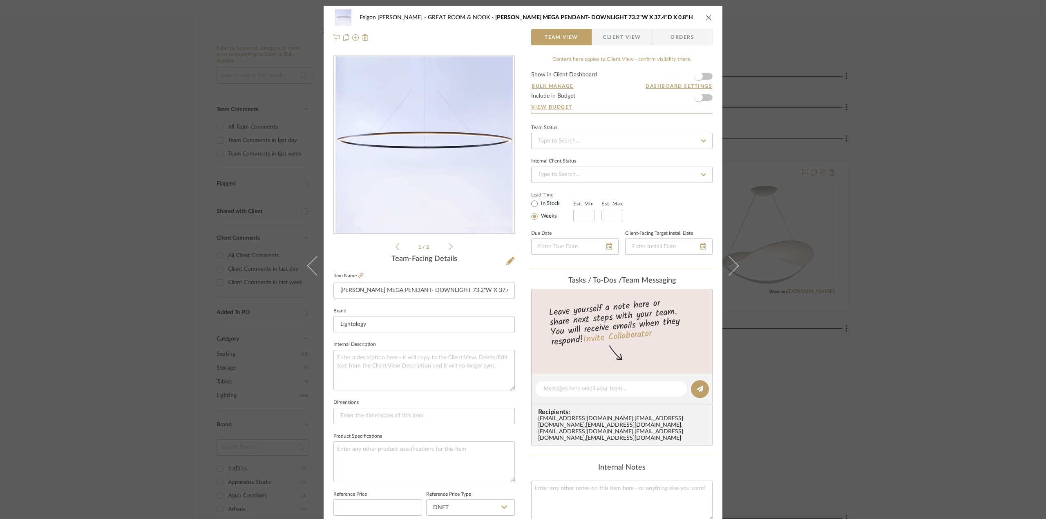
type input "$2,620.19"
click at [778, 228] on div "Feigon [PERSON_NAME] GREAT ROOM & NOOK NEMO ELLISSE MEGA PENDANT- DOWNLIGHT 73.…" at bounding box center [523, 259] width 1046 height 519
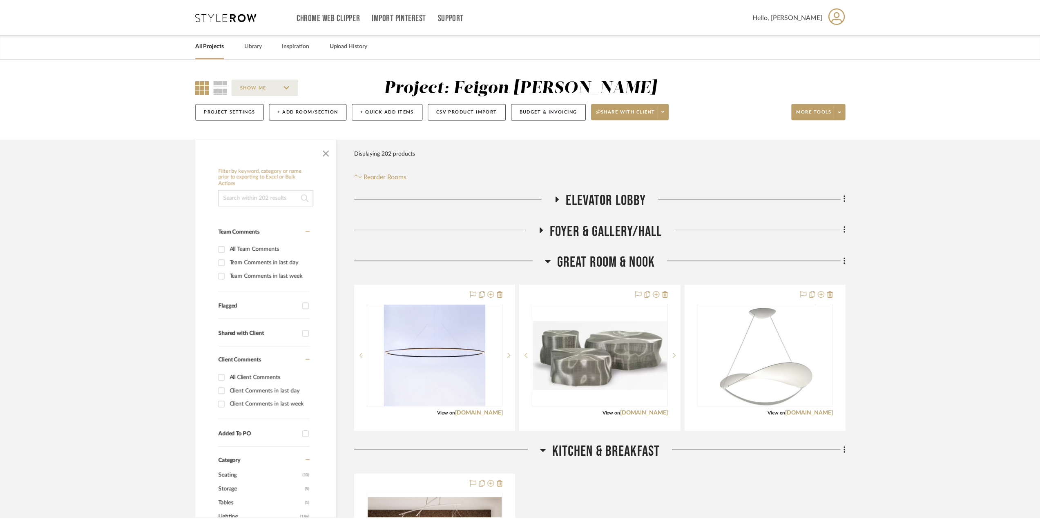
scroll to position [123, 0]
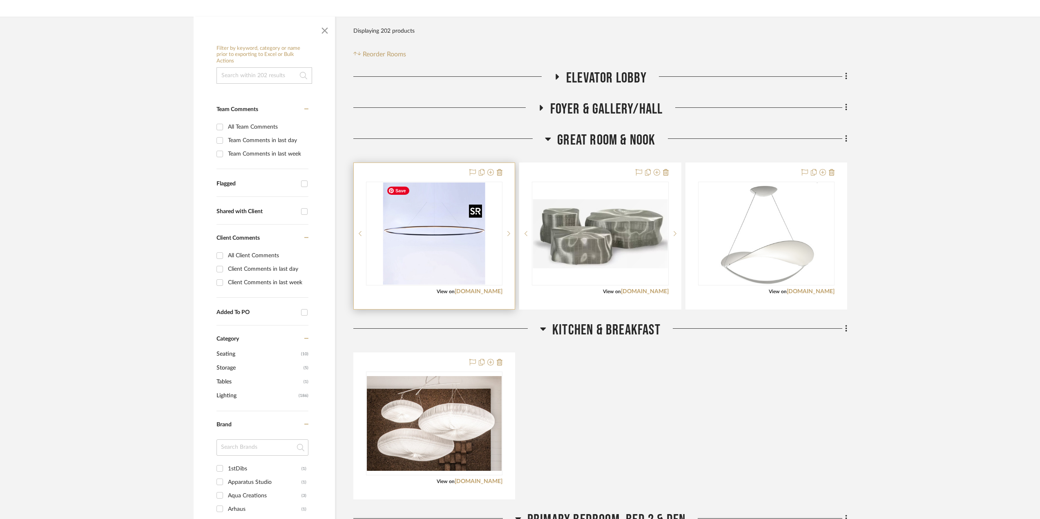
click at [462, 237] on img "0" at bounding box center [434, 234] width 102 height 102
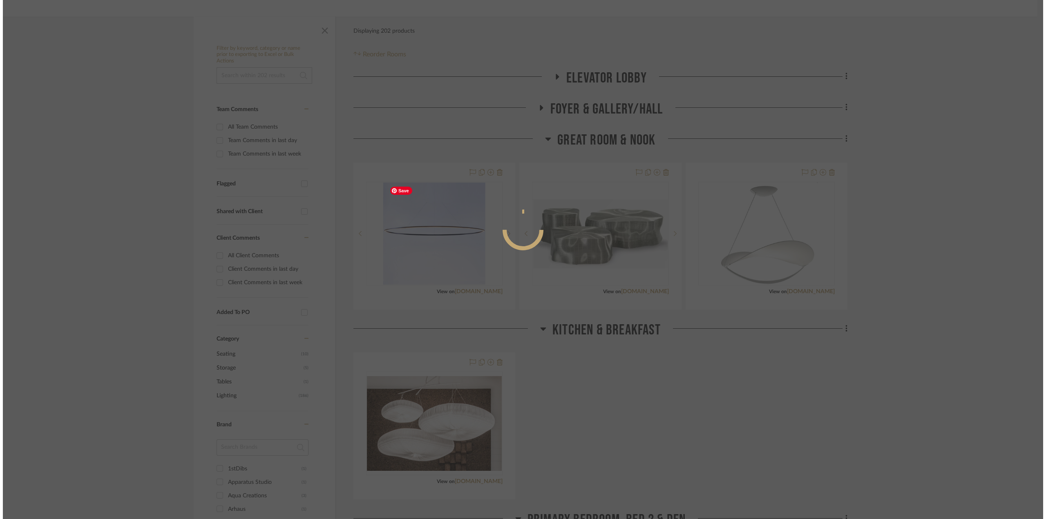
scroll to position [0, 0]
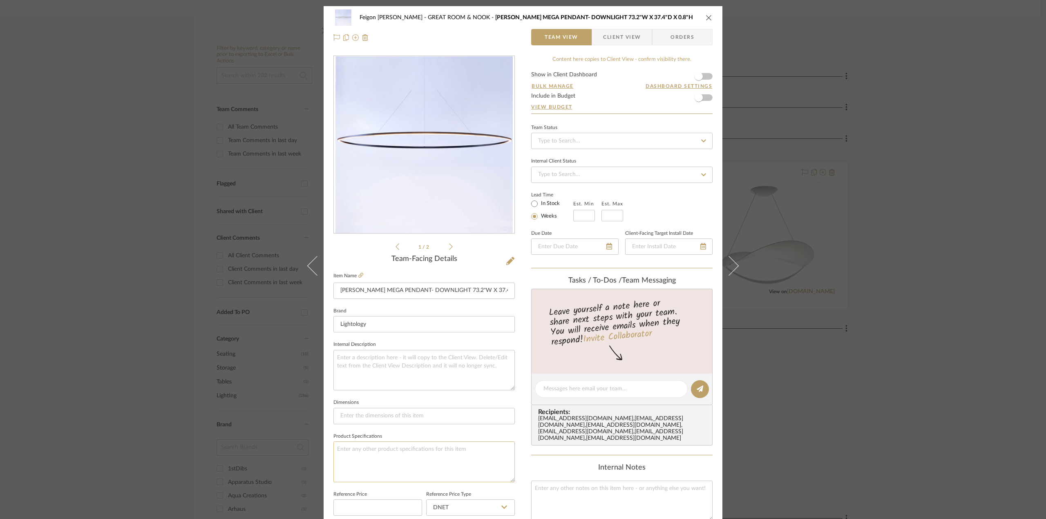
click at [384, 421] on textarea at bounding box center [423, 462] width 181 height 40
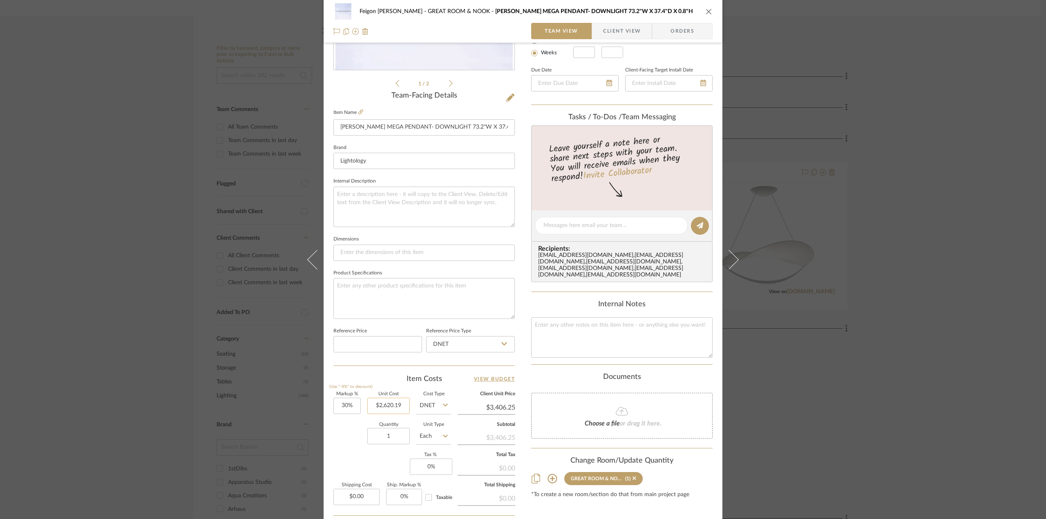
type input "2620.19"
type input "$2,620.19"
click at [705, 9] on icon "close" at bounding box center [708, 11] width 7 height 7
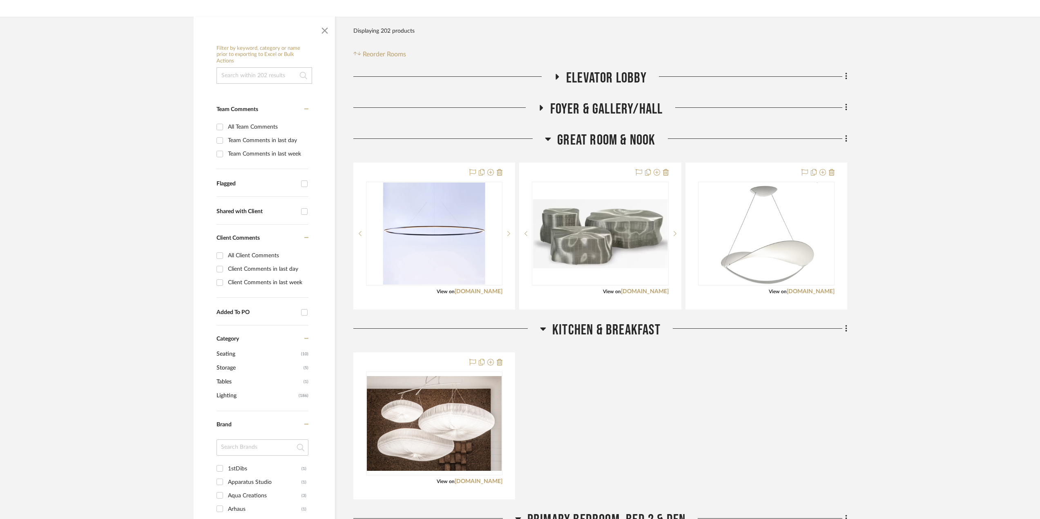
scroll to position [0, 0]
